Goal: Information Seeking & Learning: Learn about a topic

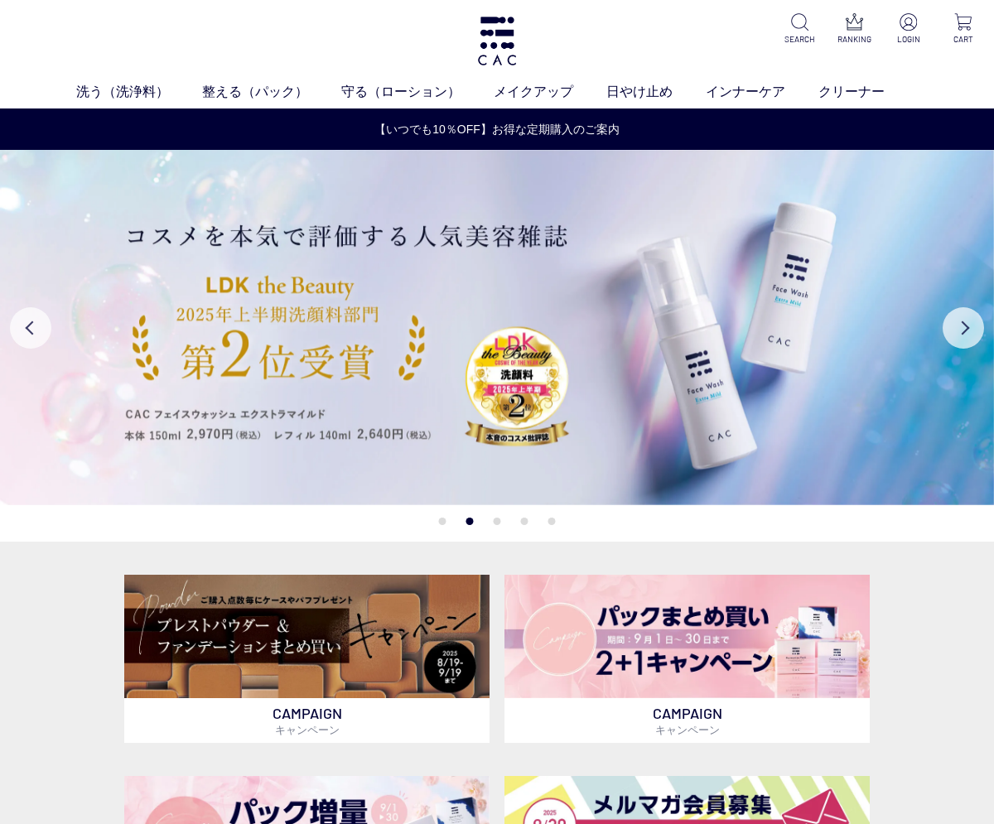
click at [908, 28] on img at bounding box center [907, 21] width 17 height 17
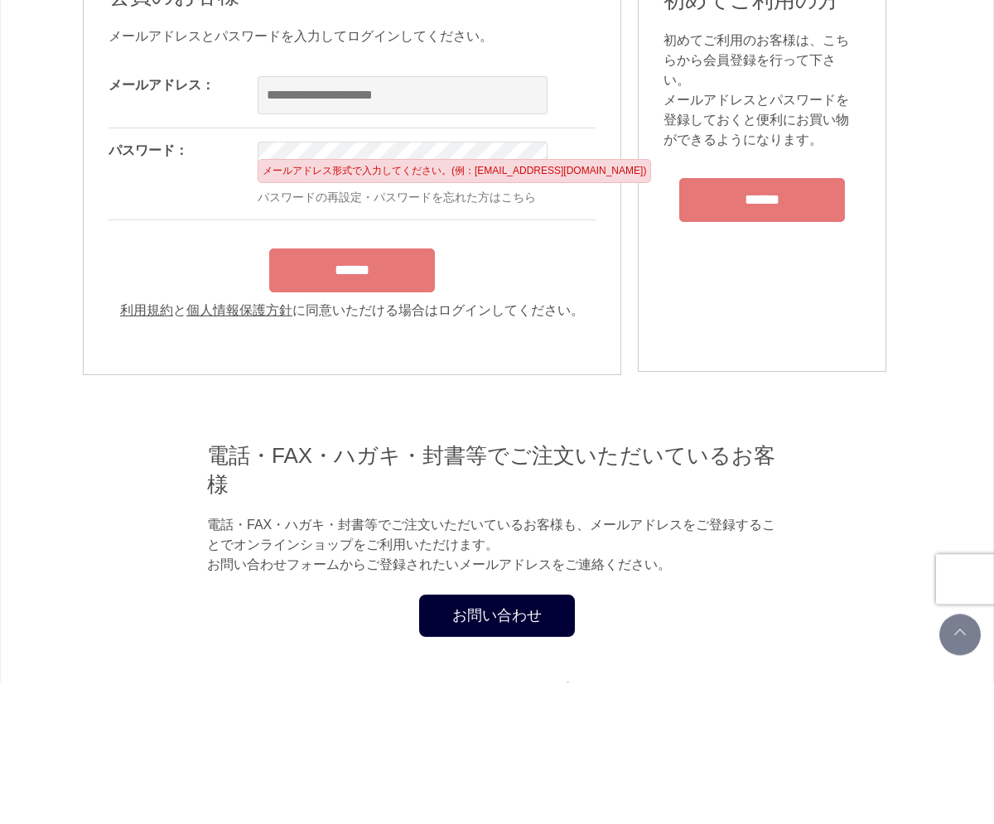
scroll to position [142, 0]
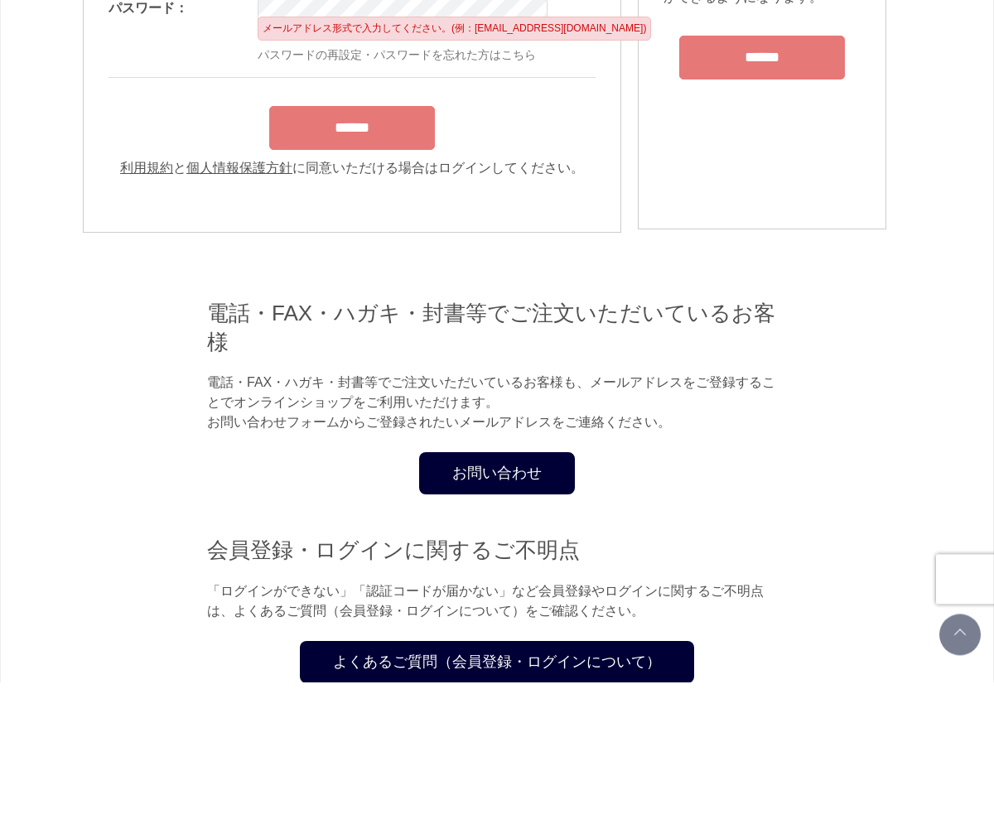
click at [393, 88] on input "email" at bounding box center [403, 95] width 290 height 38
click at [420, 99] on input "email" at bounding box center [403, 95] width 290 height 38
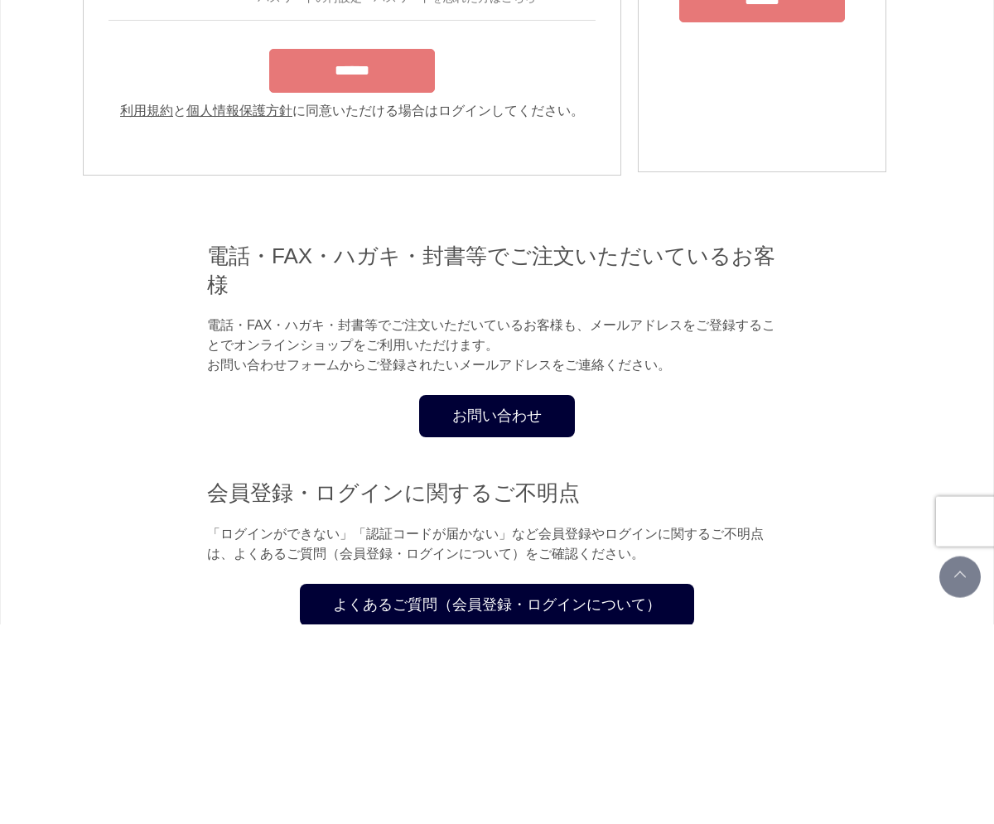
type input "*"
type input "**********"
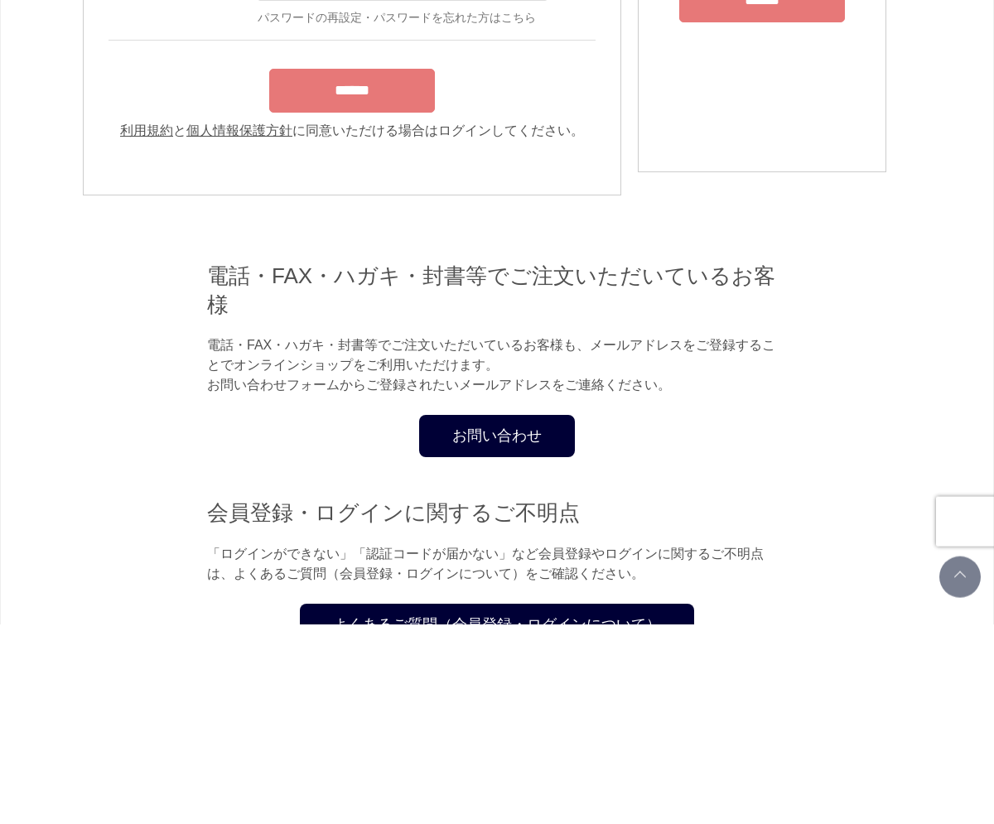
click at [408, 268] on input "******" at bounding box center [352, 290] width 166 height 44
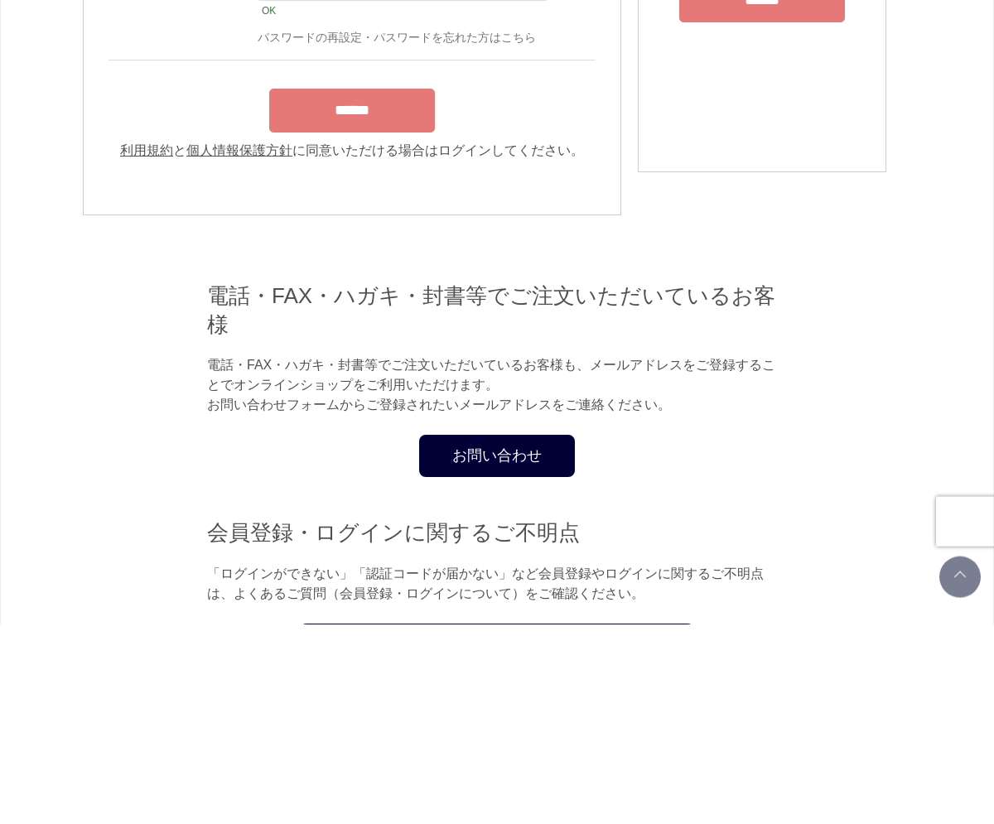
scroll to position [200, 0]
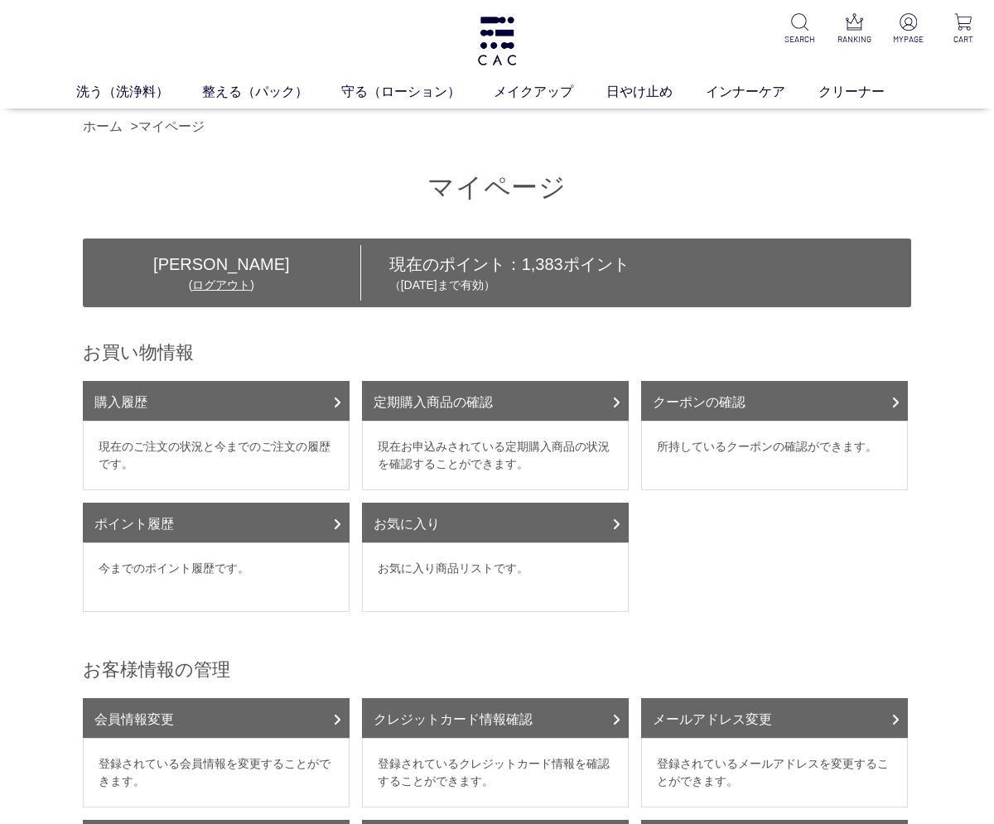
click at [279, 397] on link "購入履歴" at bounding box center [216, 401] width 267 height 40
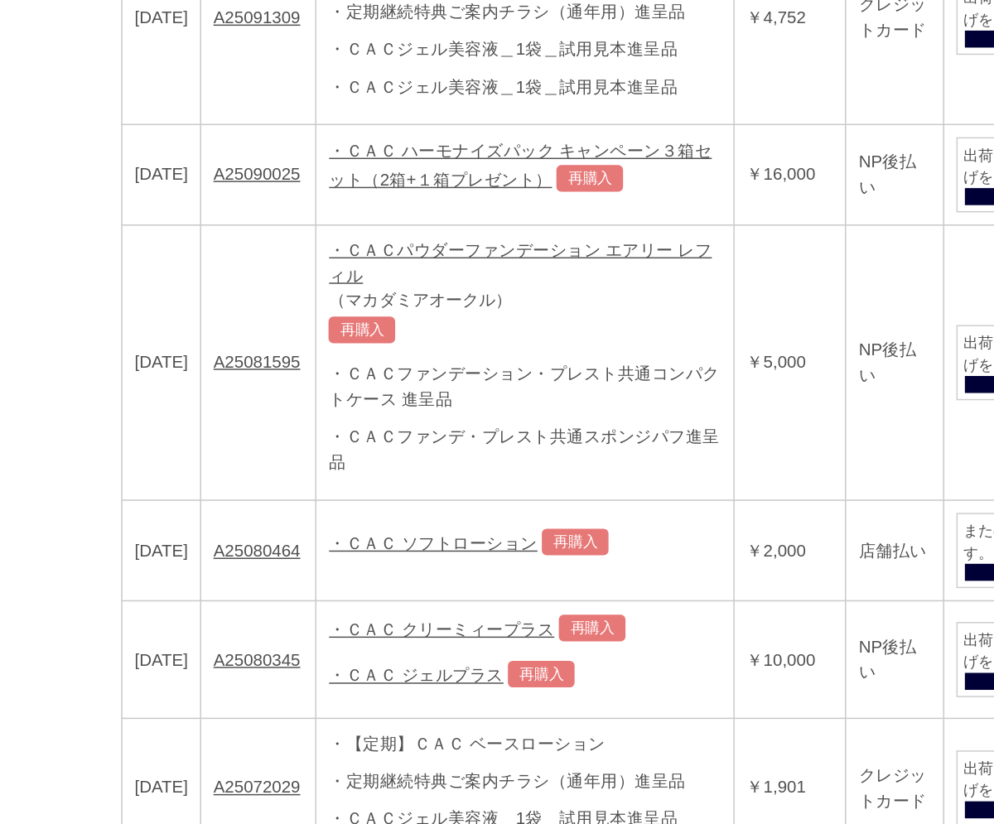
scroll to position [281, 0]
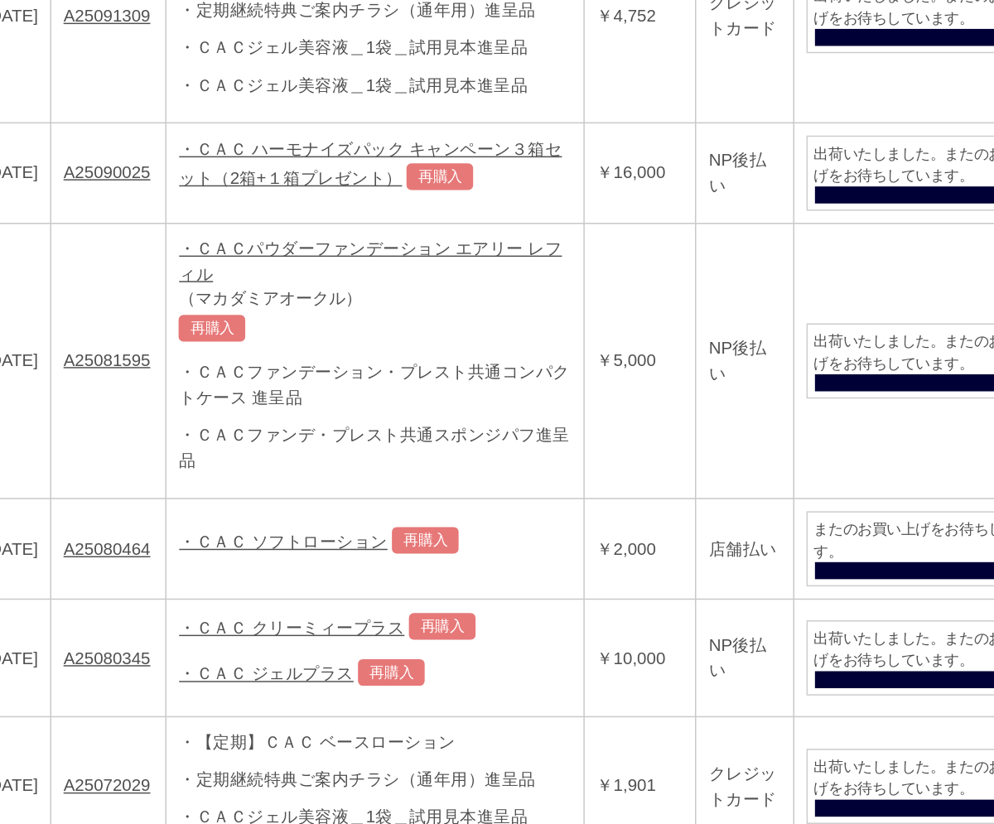
click at [146, 321] on link "A25090025" at bounding box center [176, 327] width 60 height 13
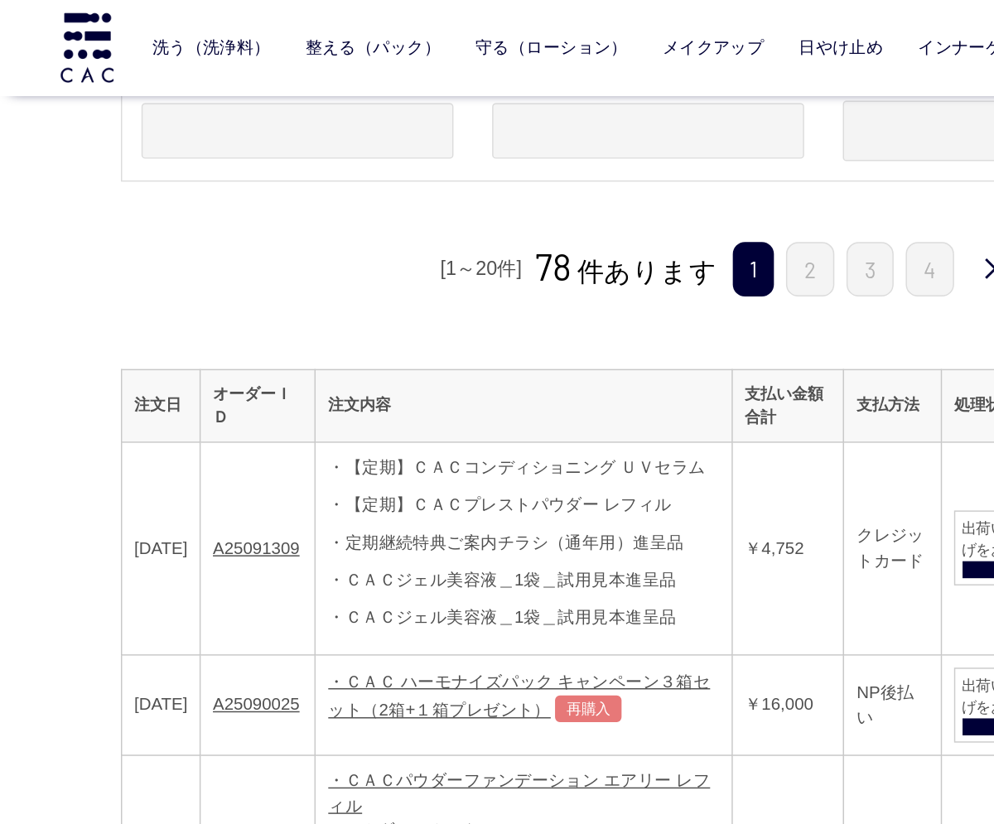
scroll to position [0, 0]
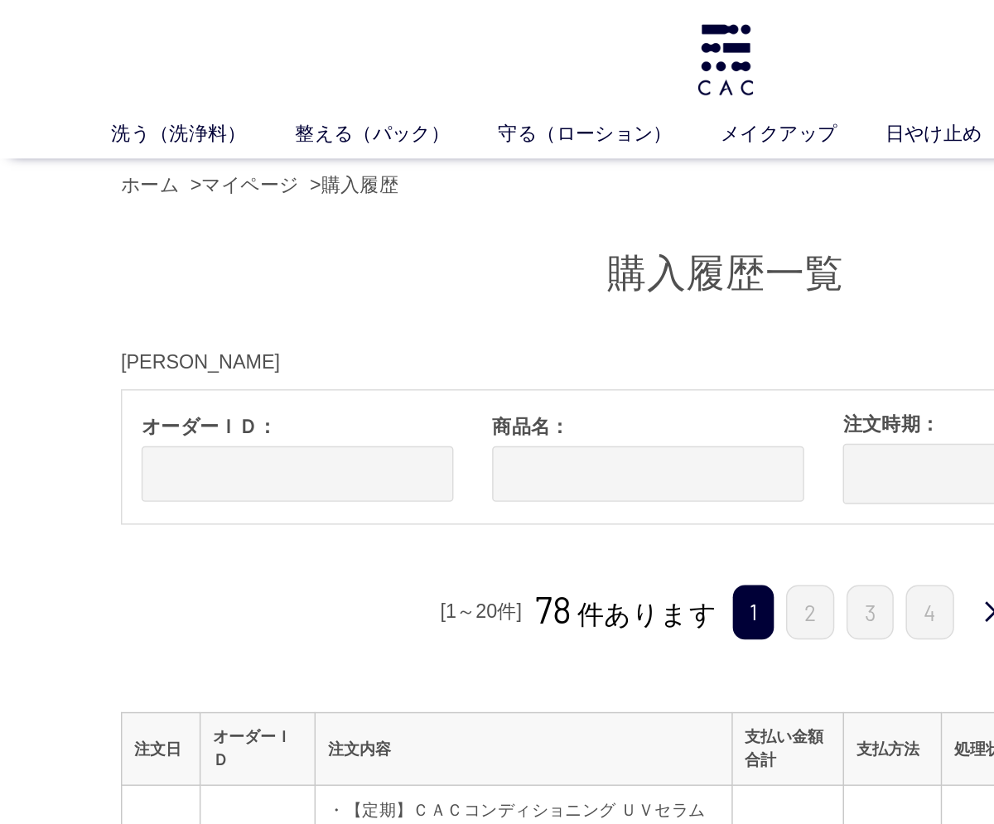
click at [184, 126] on link "マイページ" at bounding box center [171, 126] width 66 height 14
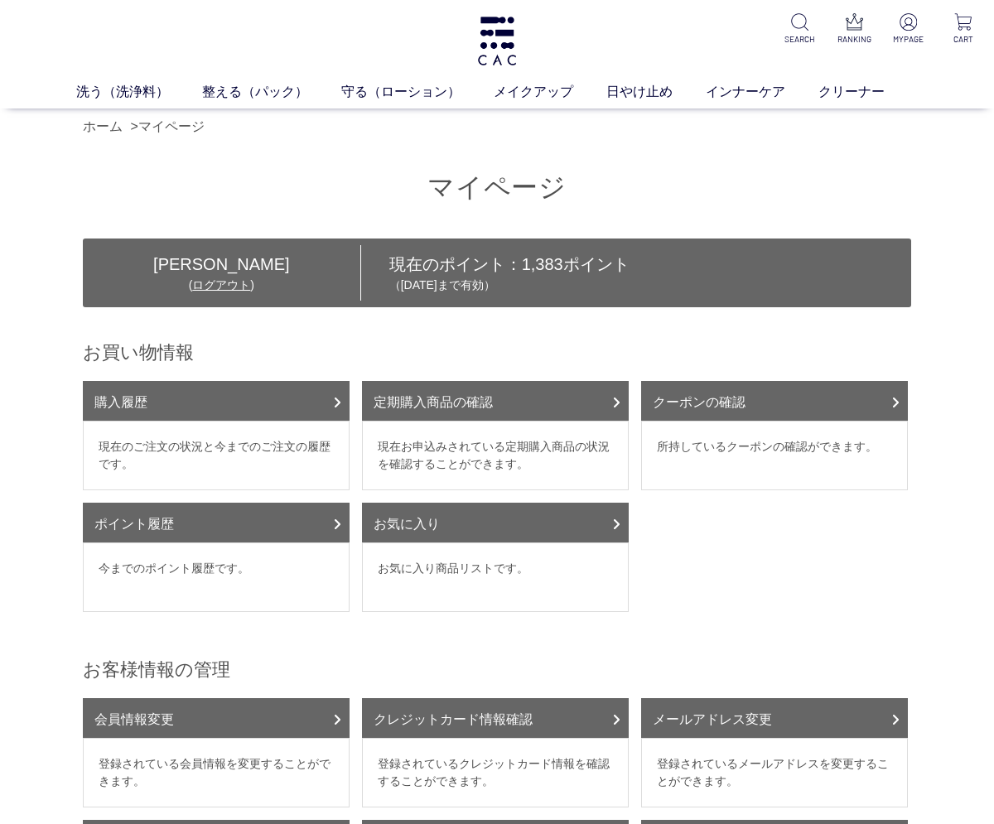
click at [552, 403] on link "定期購入商品の確認" at bounding box center [495, 401] width 267 height 40
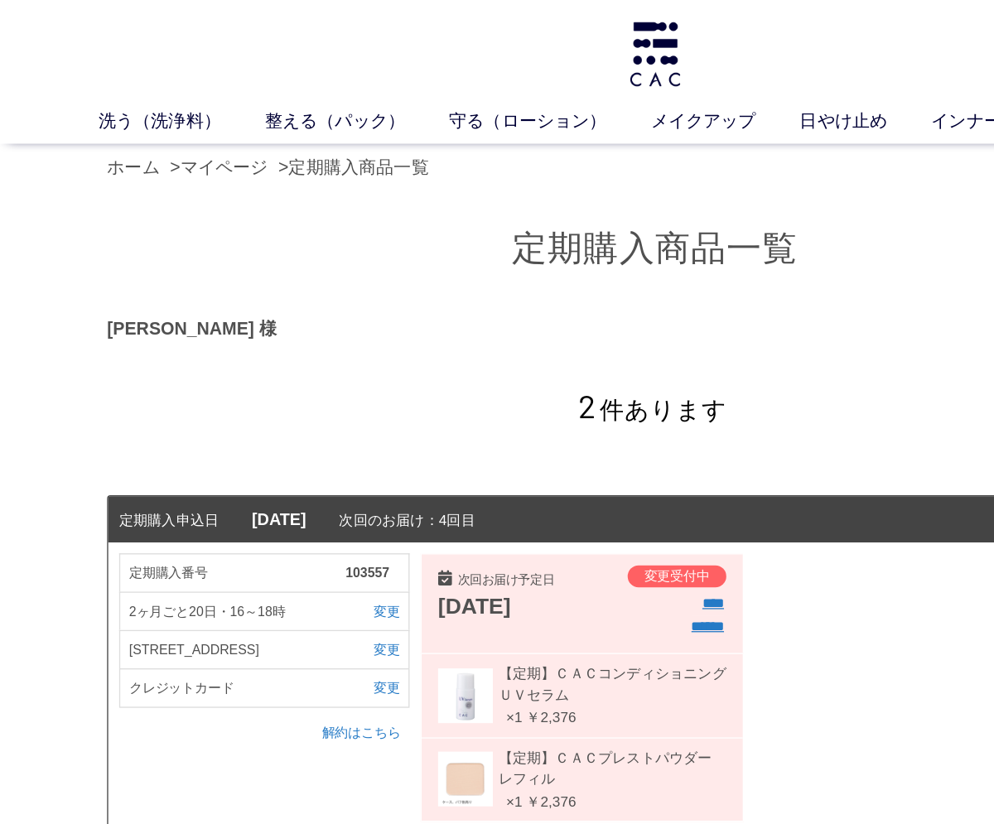
click at [190, 121] on link "マイページ" at bounding box center [171, 126] width 66 height 14
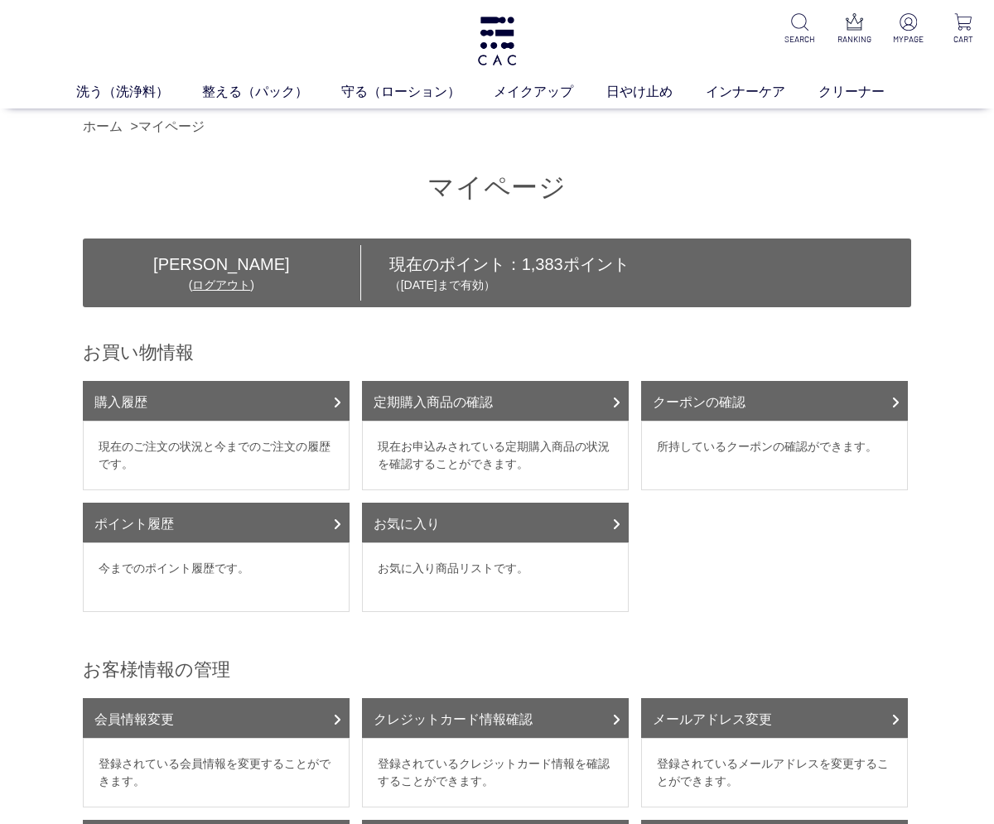
click at [491, 127] on link "パウダー洗浄料" at bounding box center [471, 122] width 81 height 13
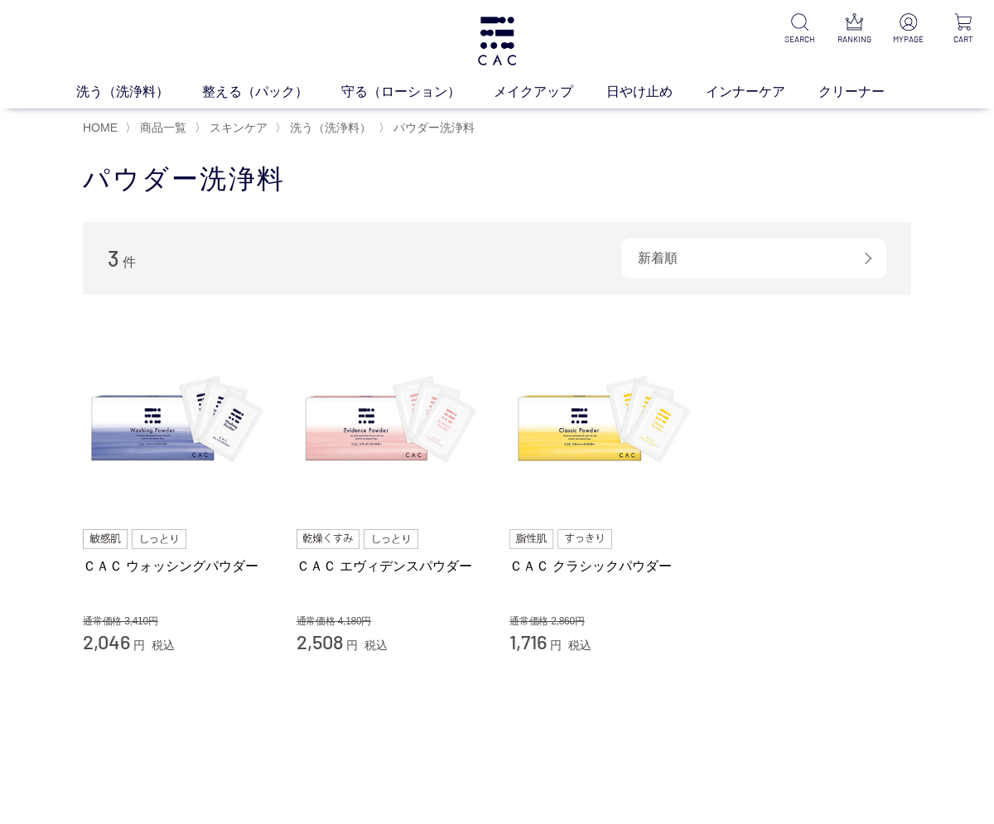
click at [412, 118] on link "保湿化粧水" at bounding box center [390, 122] width 58 height 13
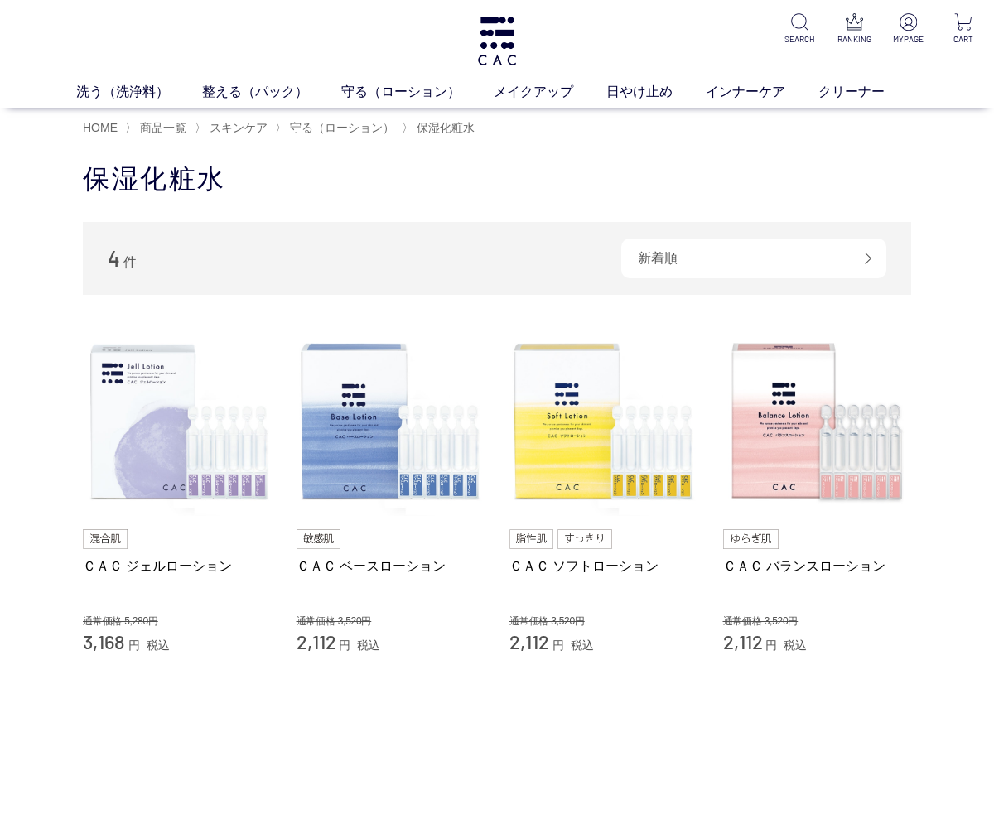
click at [613, 449] on img at bounding box center [603, 422] width 189 height 189
click at [420, 446] on img at bounding box center [391, 422] width 189 height 189
click at [367, 132] on span "守る（ローション）" at bounding box center [342, 127] width 104 height 13
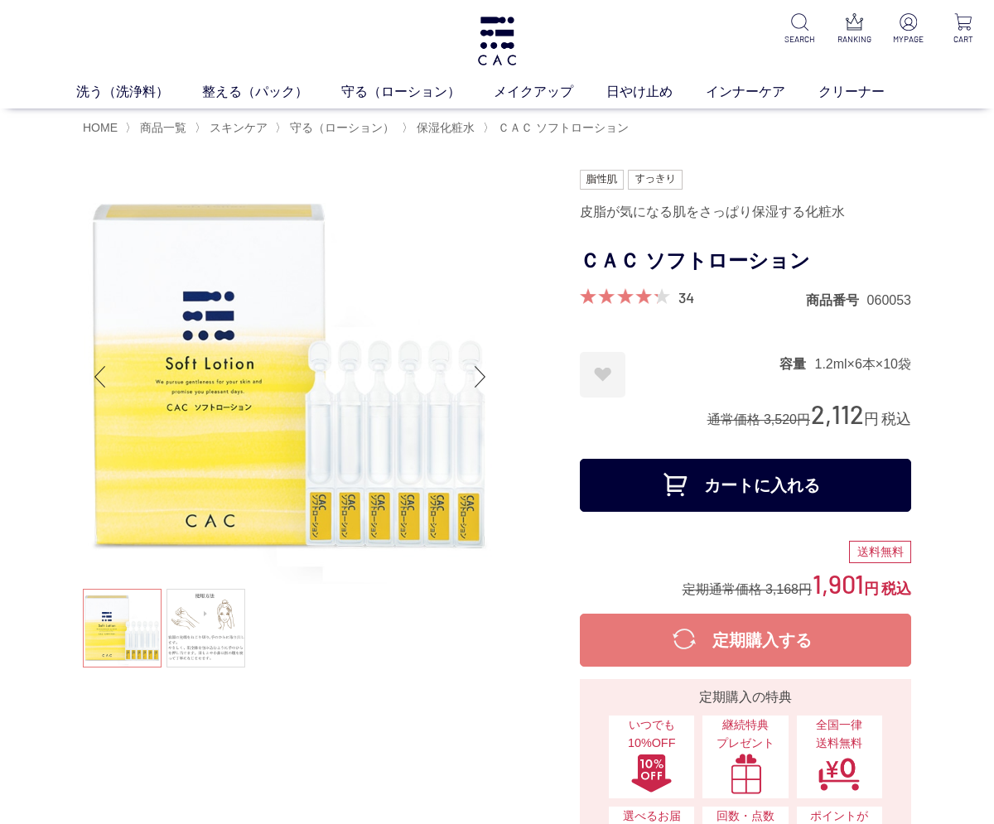
click at [686, 297] on link "34" at bounding box center [686, 297] width 16 height 18
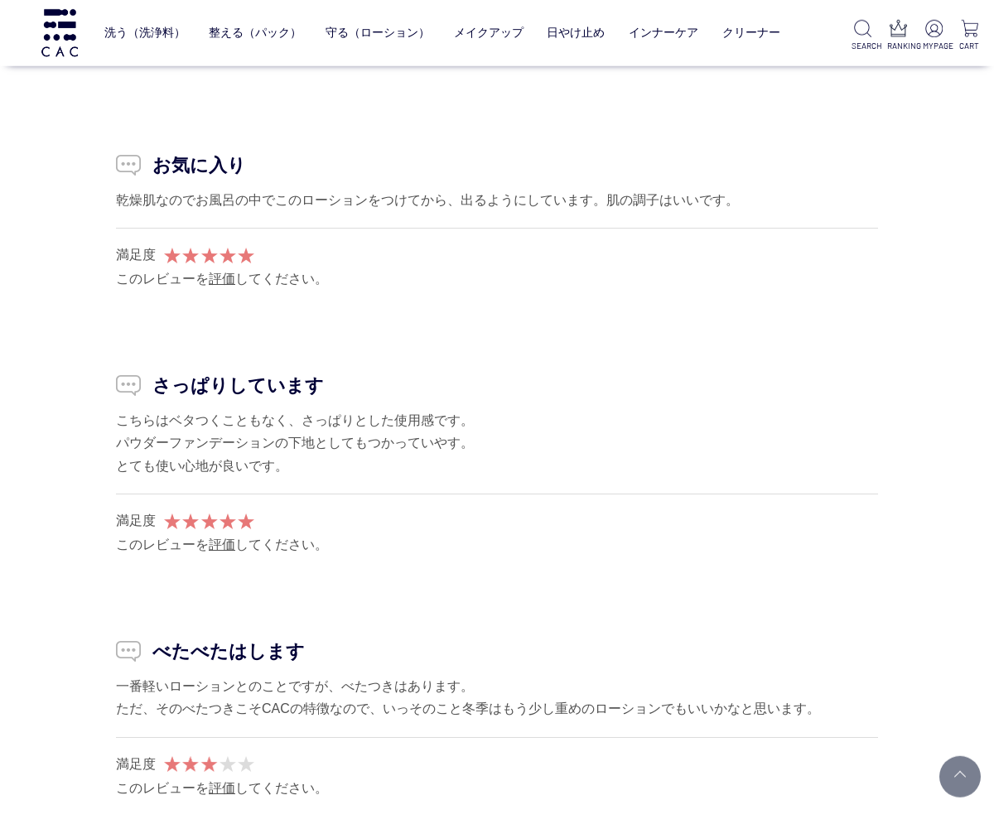
scroll to position [8786, 0]
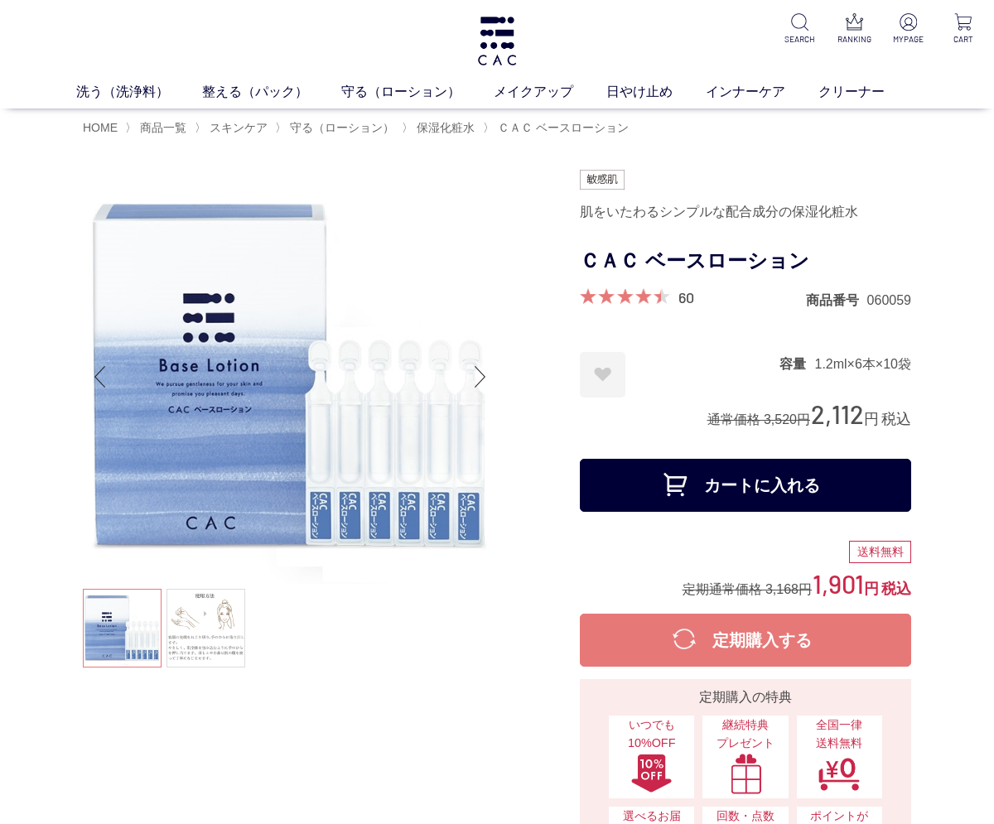
click at [684, 300] on link "60" at bounding box center [686, 297] width 16 height 18
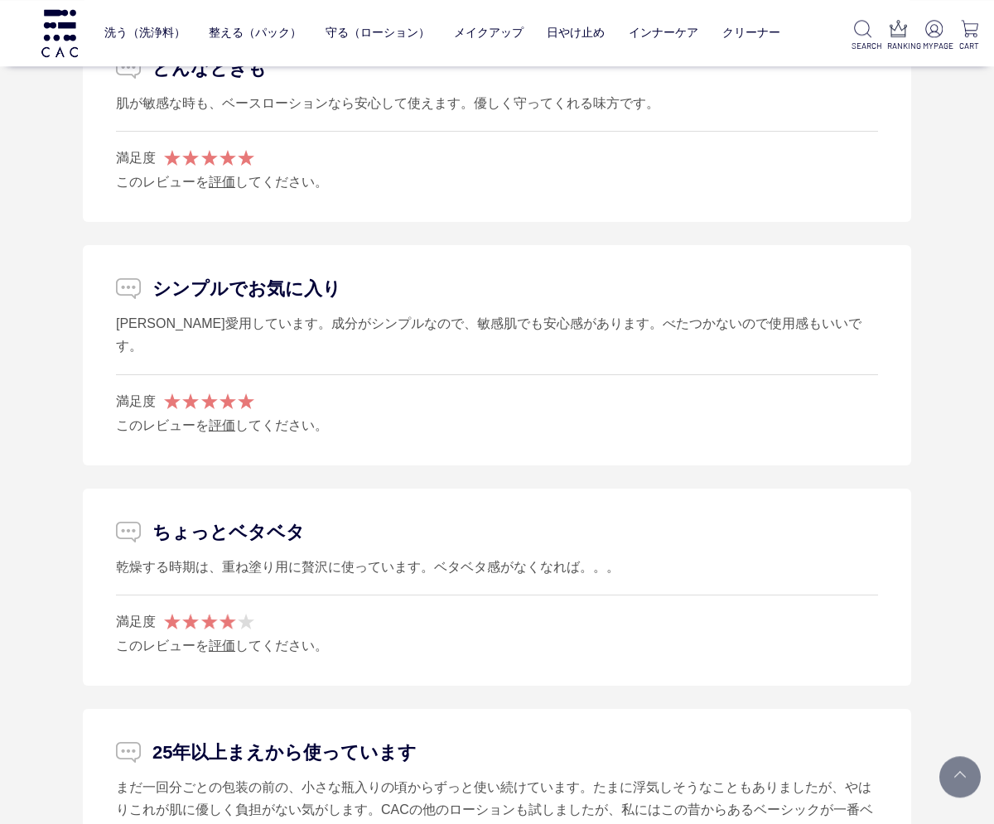
scroll to position [9977, 0]
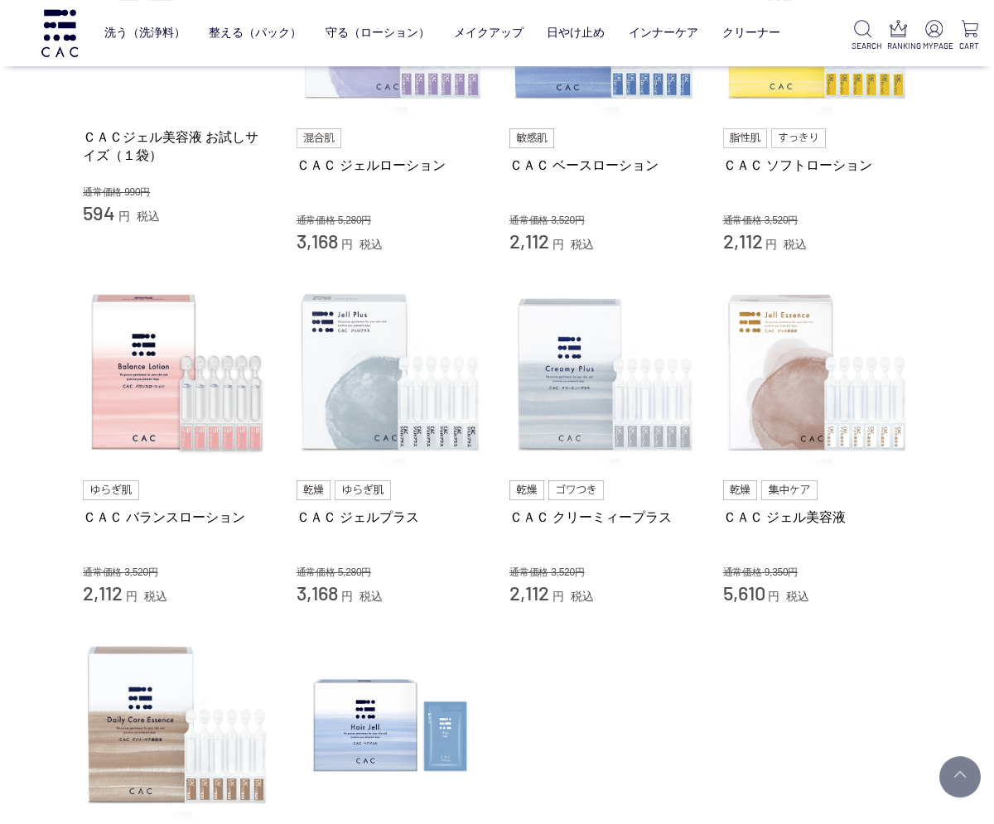
scroll to position [481, 0]
click at [649, 434] on img at bounding box center [603, 373] width 189 height 189
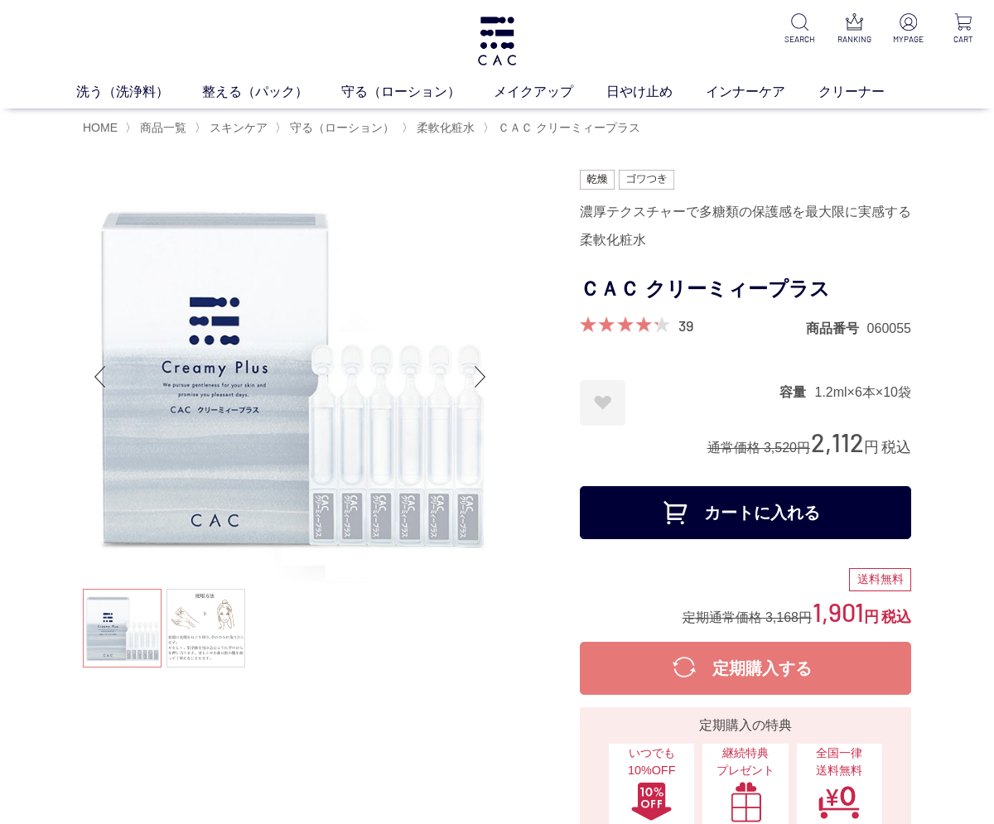
click at [693, 323] on link "39" at bounding box center [685, 325] width 15 height 18
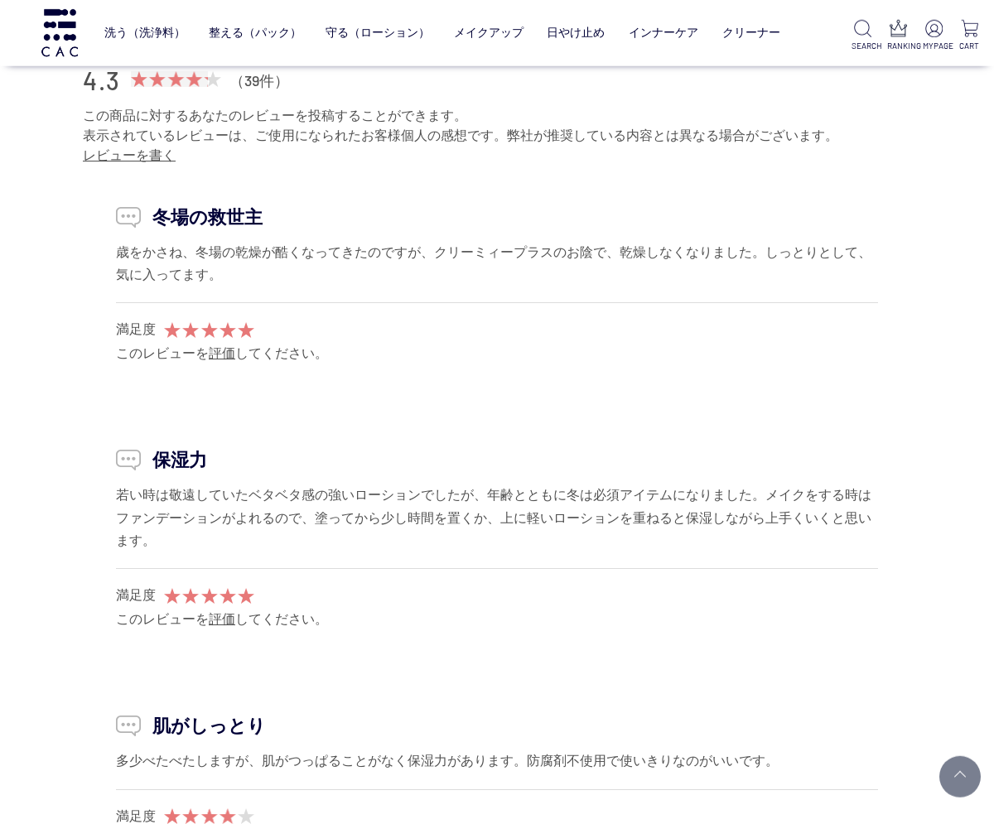
scroll to position [8208, 0]
